Goal: Task Accomplishment & Management: Use online tool/utility

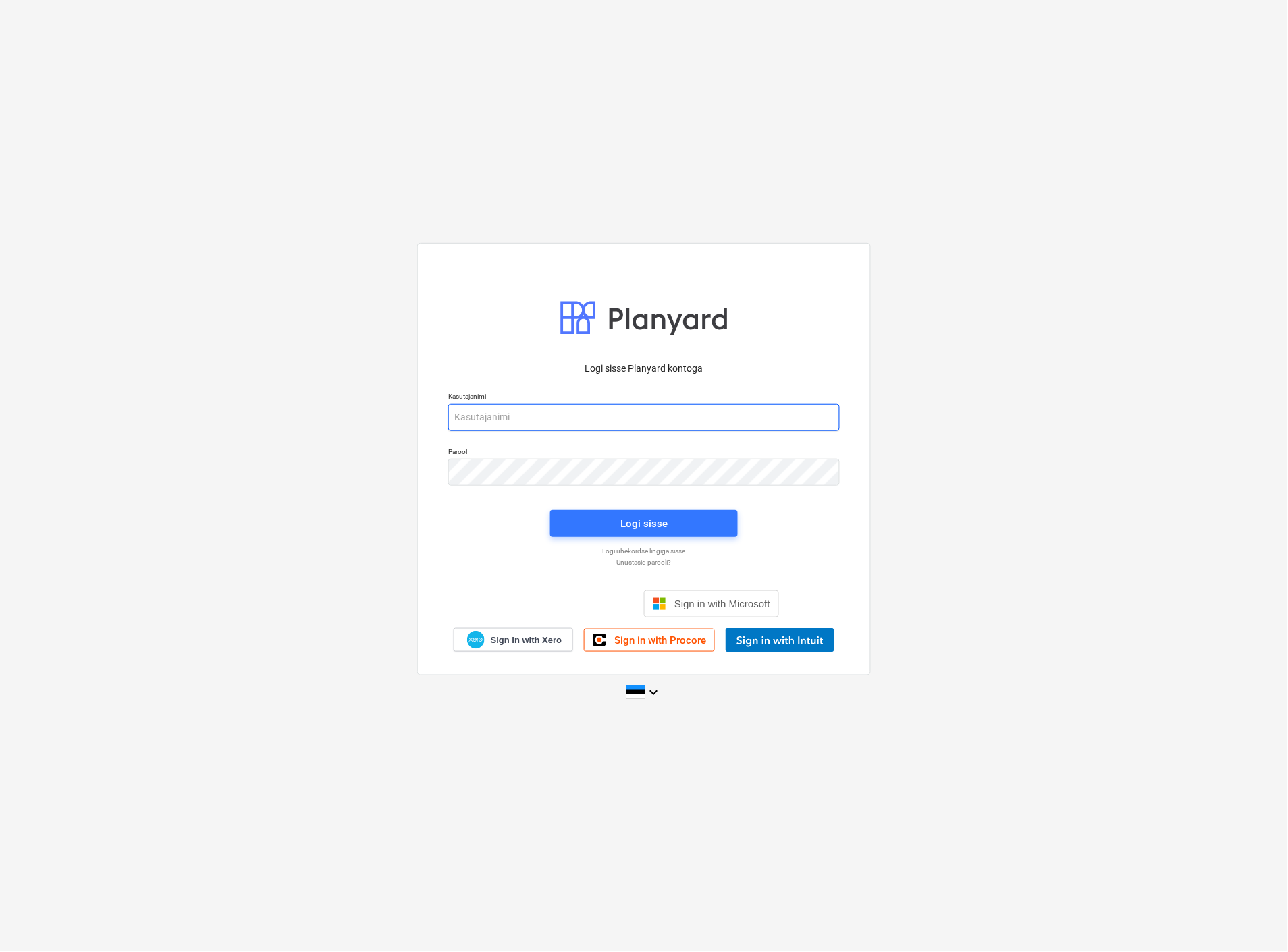
click at [670, 420] on input "email" at bounding box center [643, 417] width 391 height 27
type input "[EMAIL_ADDRESS][MEDICAL_DATA][DOMAIN_NAME]"
click at [635, 529] on div "Logi sisse" at bounding box center [644, 524] width 47 height 17
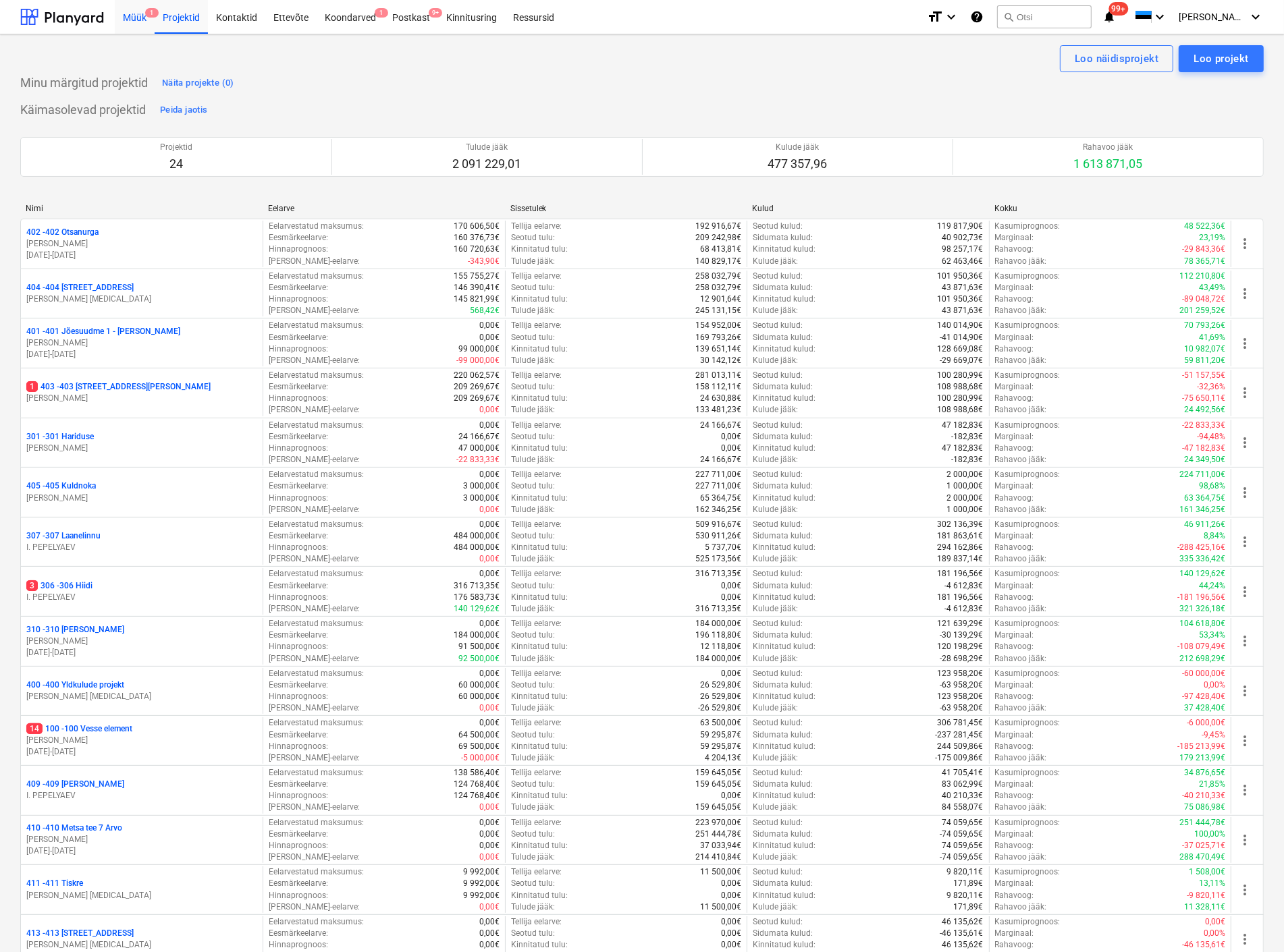
click at [129, 17] on div "Müük 1" at bounding box center [134, 16] width 40 height 35
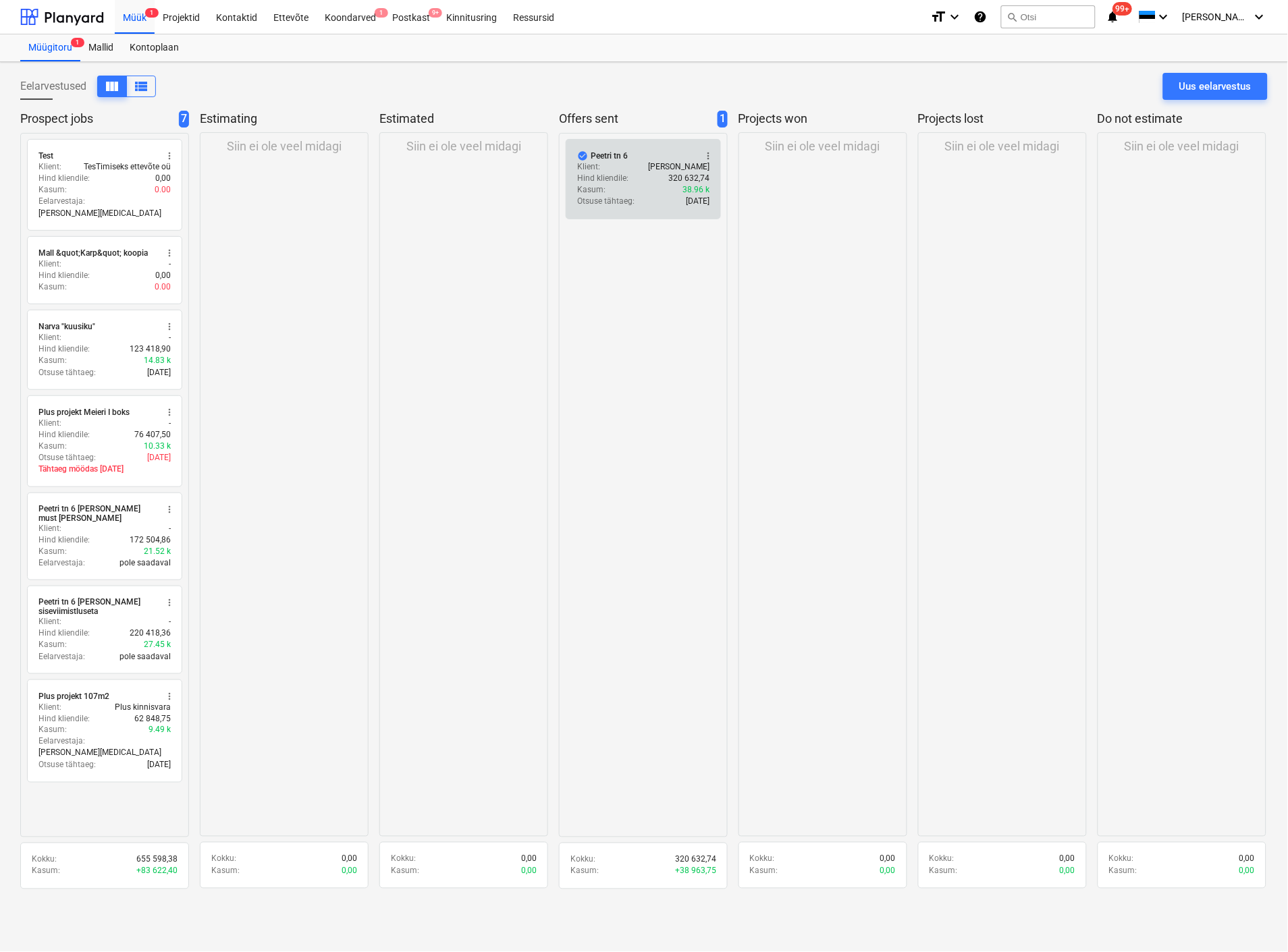
click at [598, 170] on p "Klient :" at bounding box center [588, 167] width 23 height 12
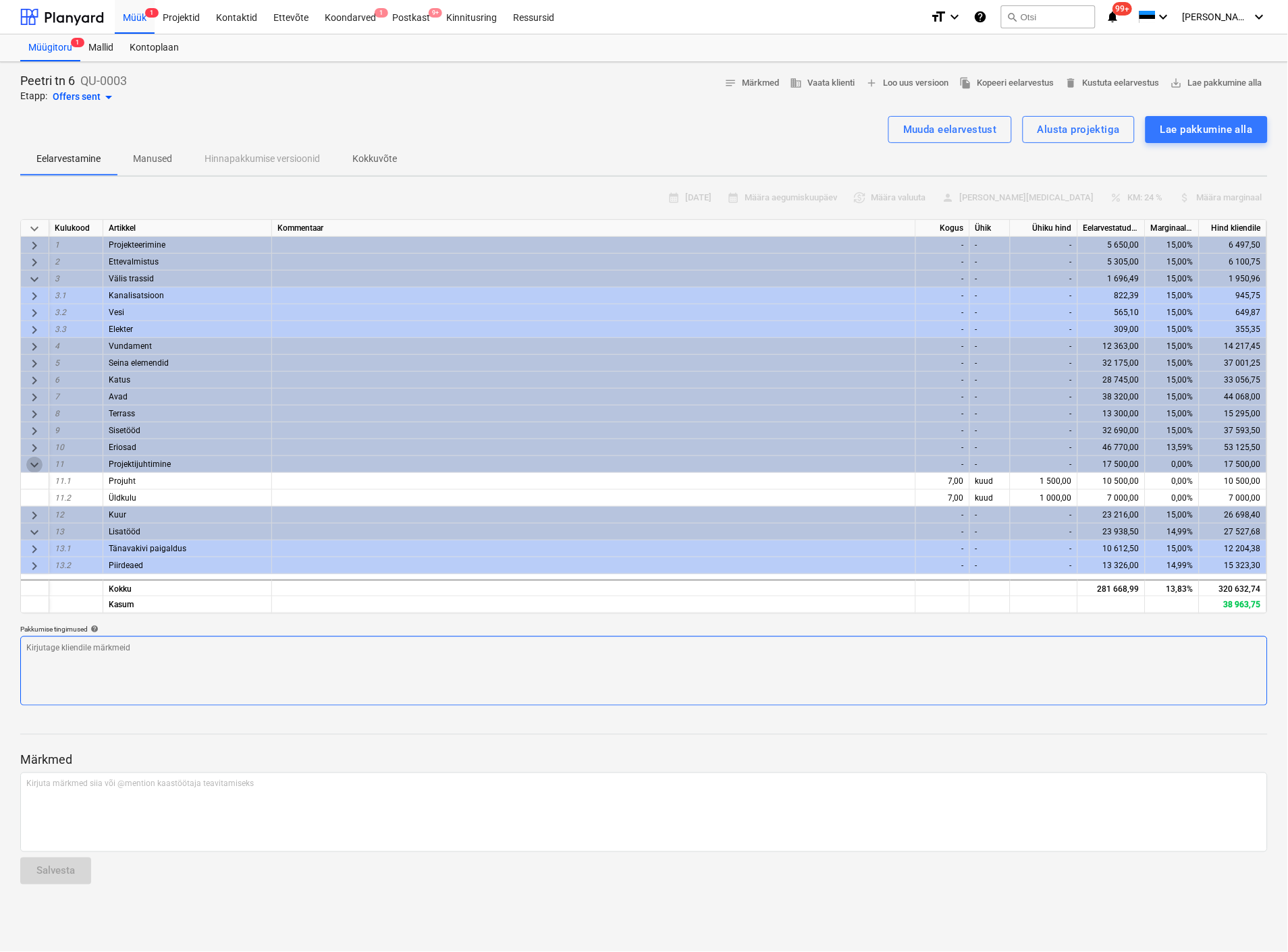
drag, startPoint x: 31, startPoint y: 463, endPoint x: 82, endPoint y: 606, distance: 151.8
click at [31, 463] on span "keyboard_arrow_down" at bounding box center [35, 465] width 16 height 16
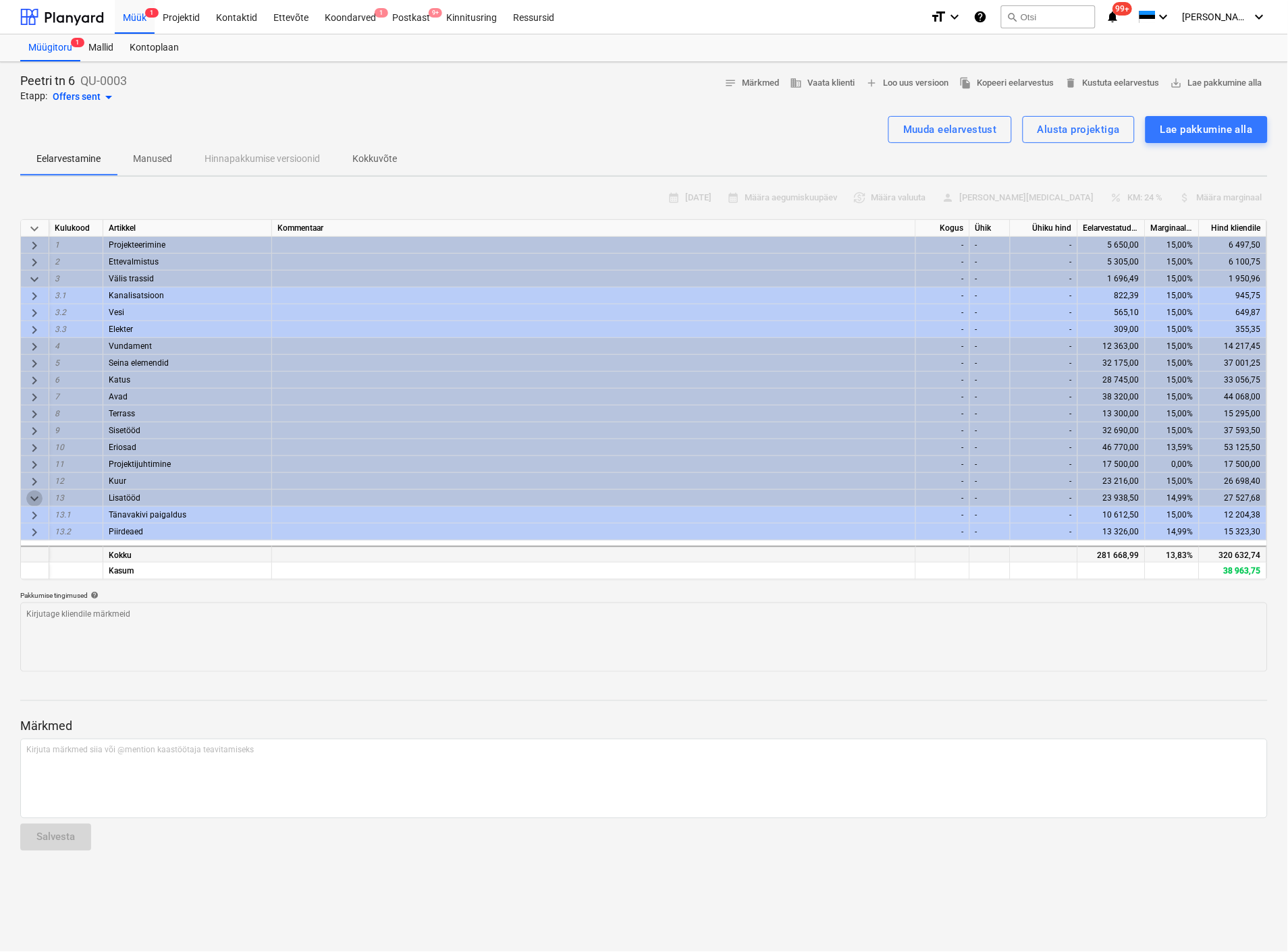
drag, startPoint x: 35, startPoint y: 493, endPoint x: 38, endPoint y: 511, distance: 18.2
click at [35, 494] on span "keyboard_arrow_down" at bounding box center [35, 499] width 16 height 16
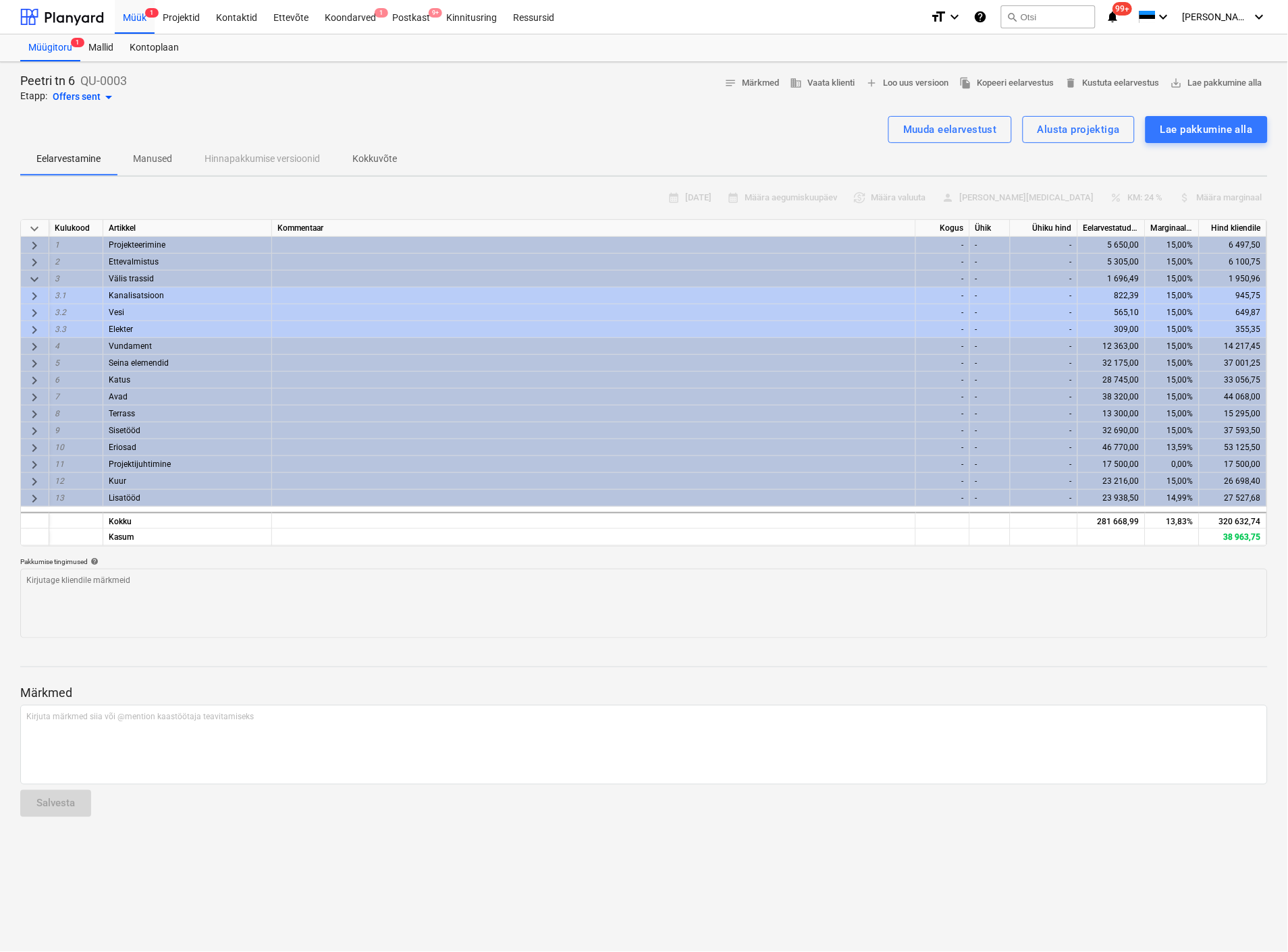
click at [27, 494] on span "keyboard_arrow_right" at bounding box center [35, 499] width 16 height 16
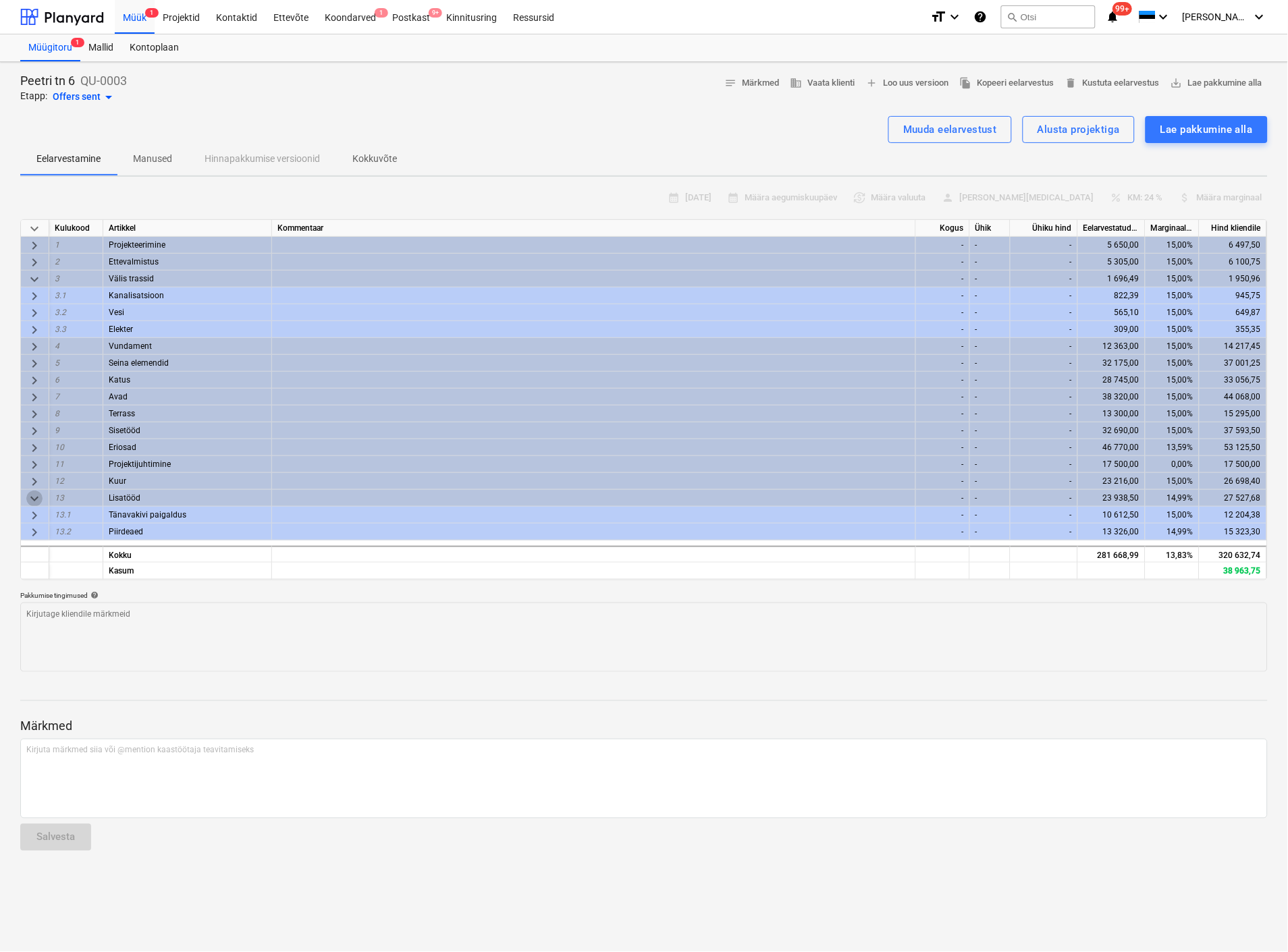
click at [27, 494] on span "keyboard_arrow_down" at bounding box center [35, 499] width 16 height 16
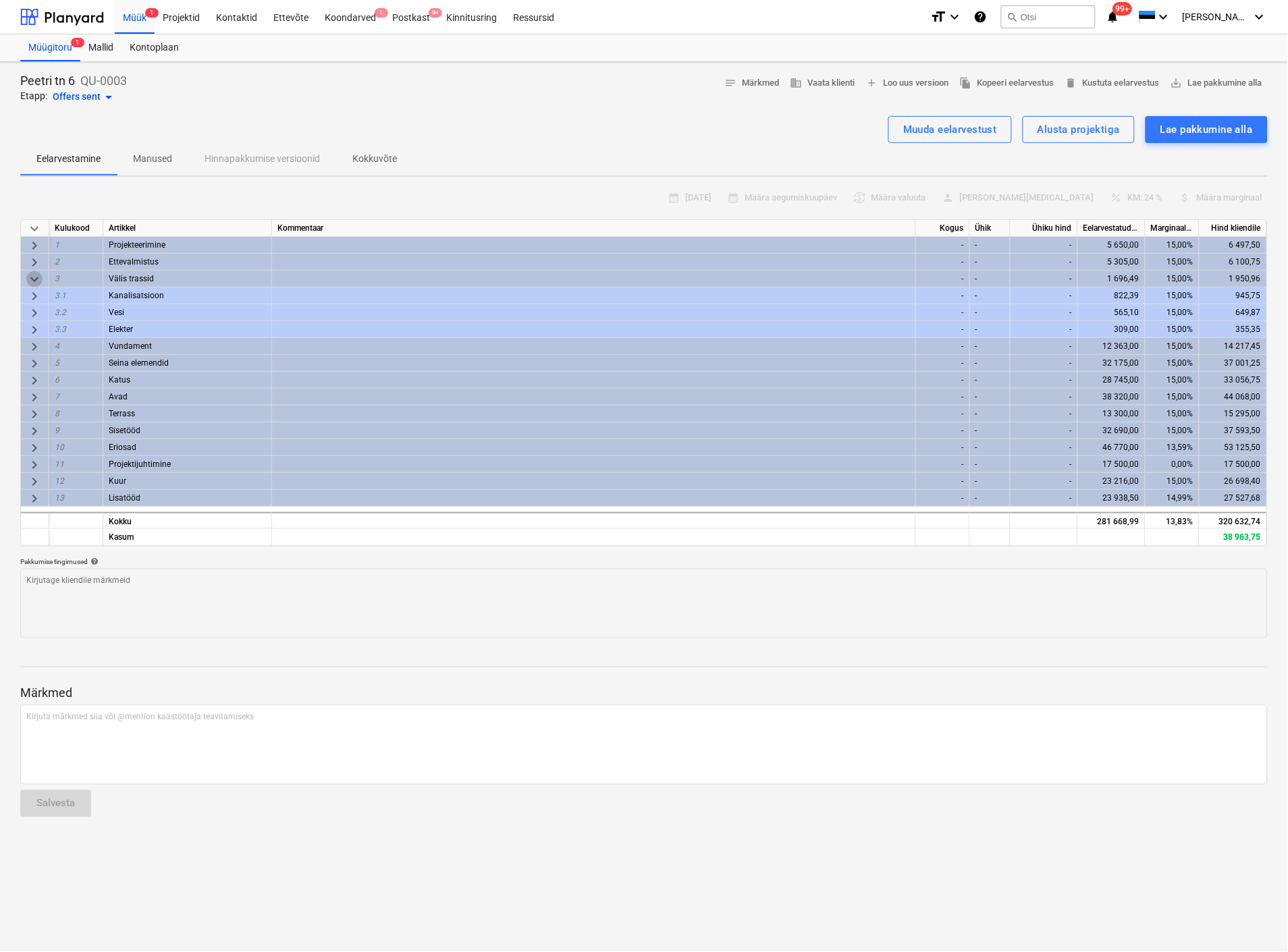
click at [27, 274] on span "keyboard_arrow_down" at bounding box center [35, 279] width 16 height 16
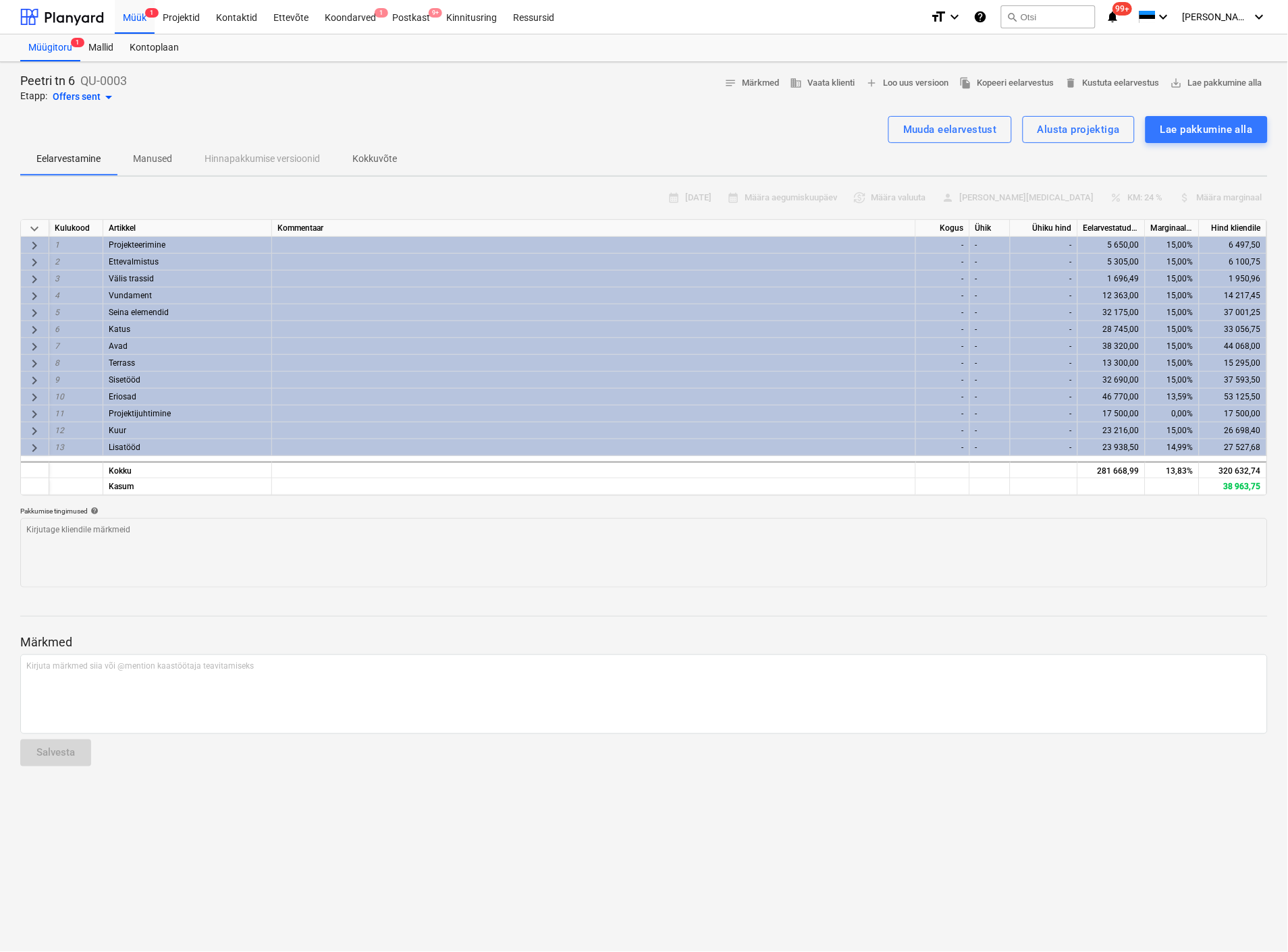
click at [29, 372] on span "keyboard_arrow_right" at bounding box center [35, 380] width 16 height 16
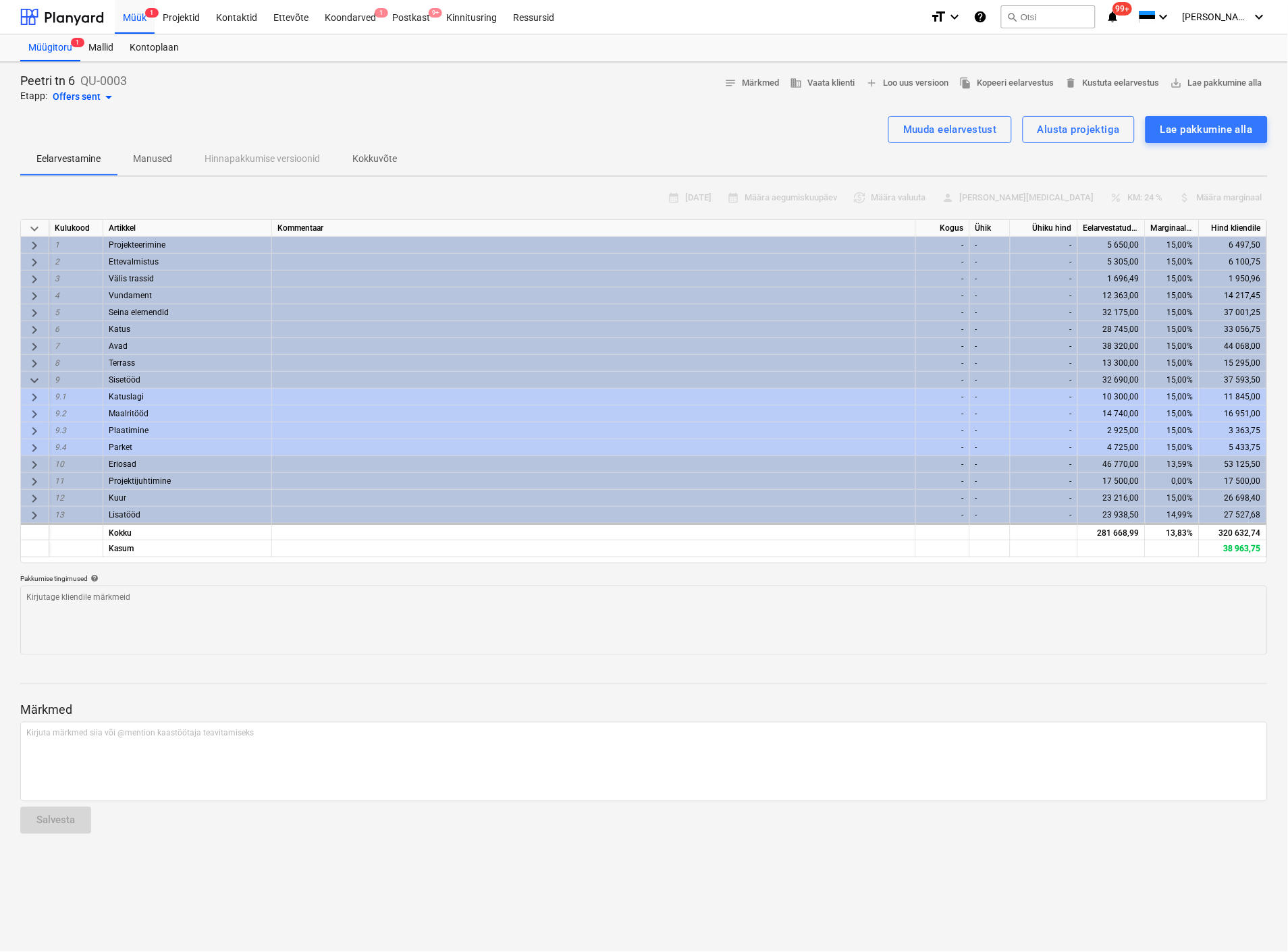
type textarea "x"
